Goal: Information Seeking & Learning: Learn about a topic

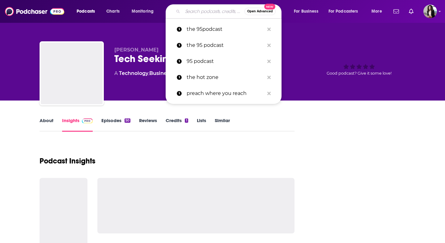
click at [202, 15] on input "Search podcasts, credits, & more..." at bounding box center [214, 11] width 62 height 10
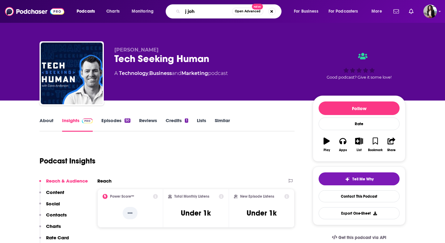
type input "[PERSON_NAME]"
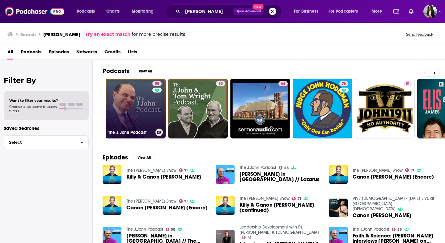
click at [127, 119] on link "58 The J.John Podcast" at bounding box center [136, 109] width 60 height 60
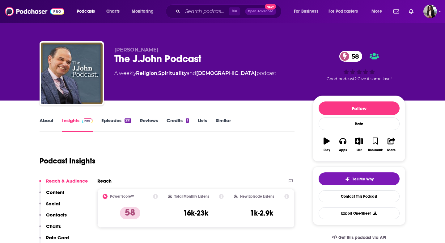
click at [51, 122] on link "About" at bounding box center [47, 125] width 14 height 14
